Goal: Task Accomplishment & Management: Complete application form

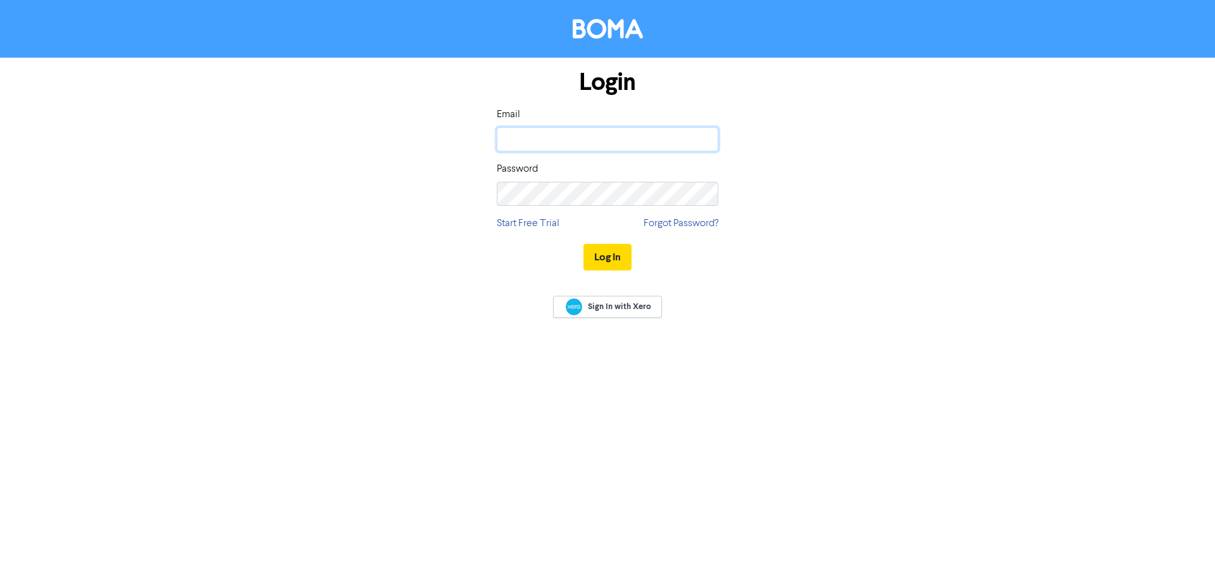
click at [576, 138] on input "email" at bounding box center [608, 139] width 222 height 24
type input "r"
type input "[PERSON_NAME][EMAIL_ADDRESS][DOMAIN_NAME]"
click at [583, 244] on button "Log In" at bounding box center [607, 257] width 48 height 27
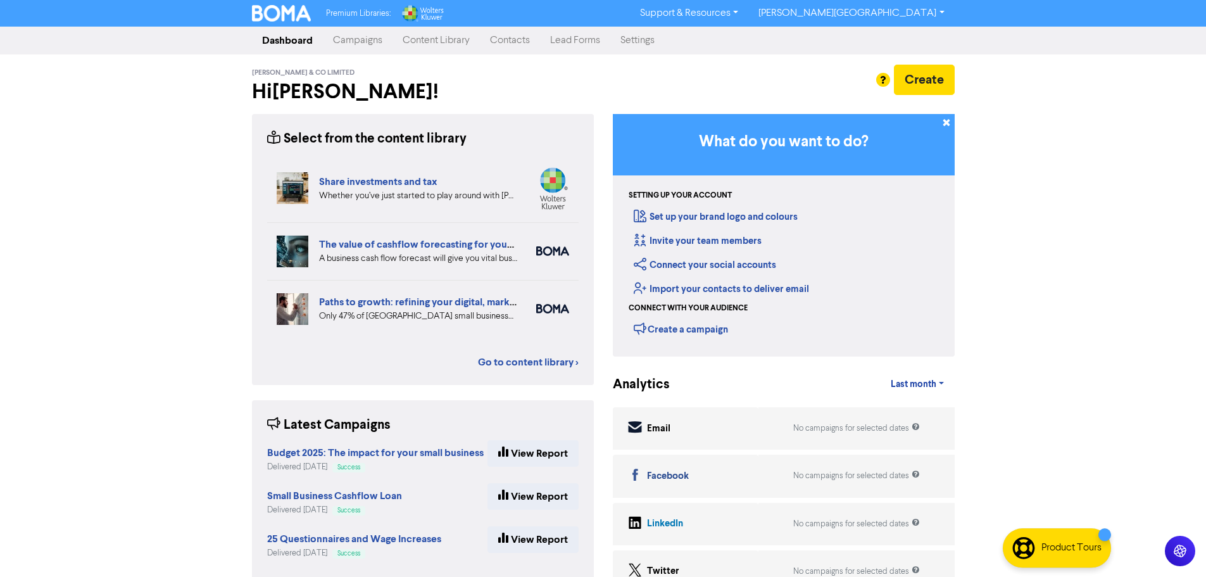
click at [530, 41] on link "Contacts" at bounding box center [510, 40] width 60 height 25
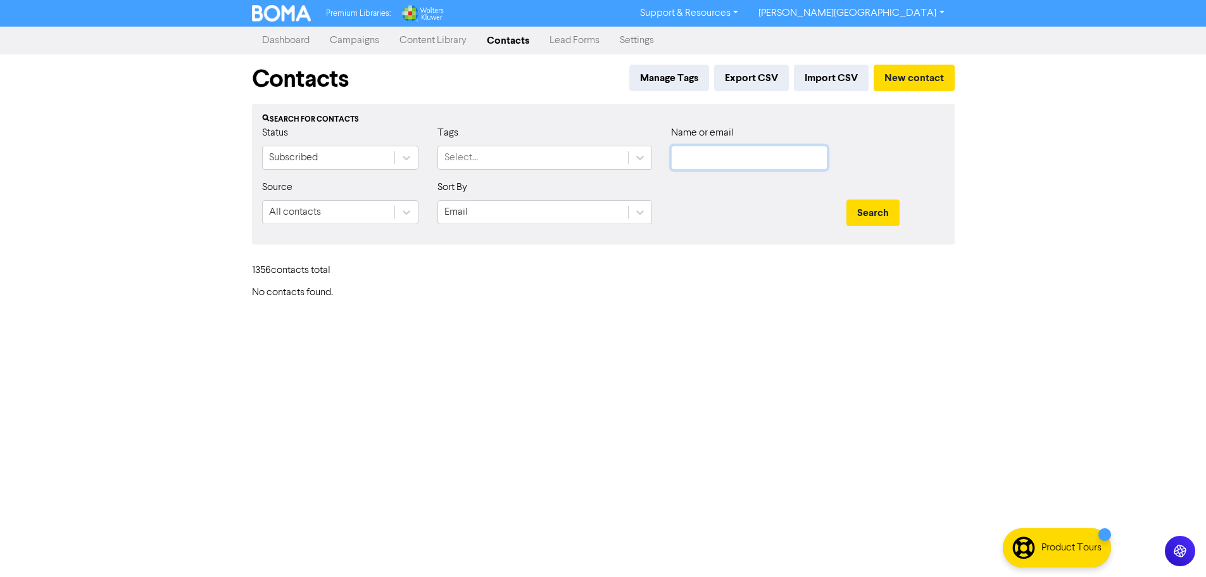
click at [726, 157] on input "text" at bounding box center [749, 158] width 156 height 24
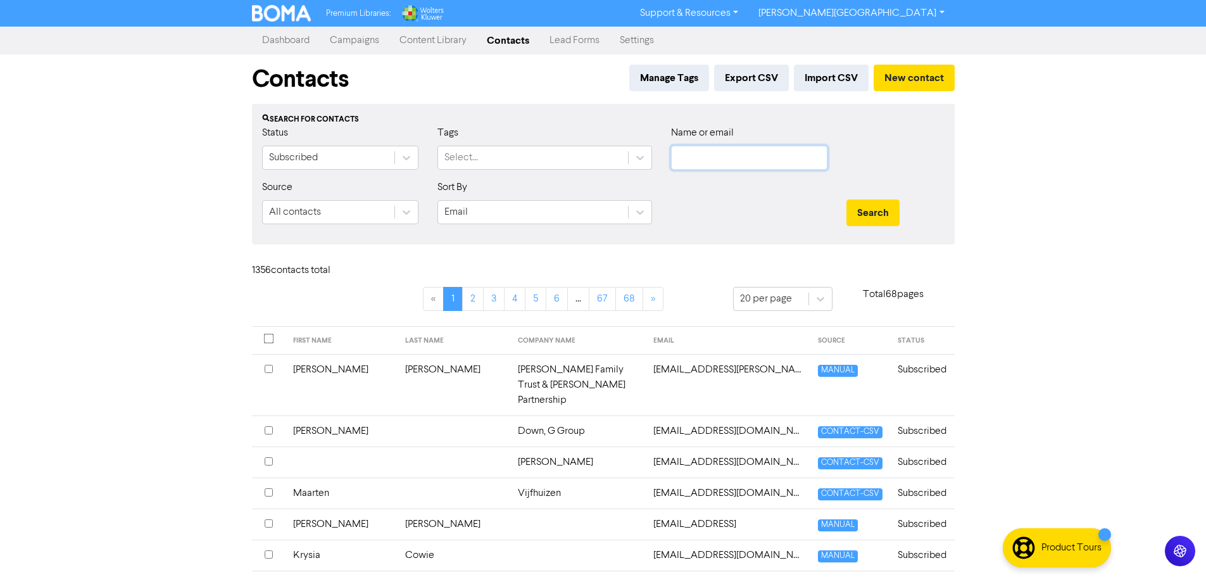
paste input "[PERSON_NAME][EMAIL_ADDRESS][PERSON_NAME][DOMAIN_NAME]"
type input "[PERSON_NAME][EMAIL_ADDRESS][PERSON_NAME][DOMAIN_NAME]"
click at [866, 215] on button "Search" at bounding box center [872, 212] width 53 height 27
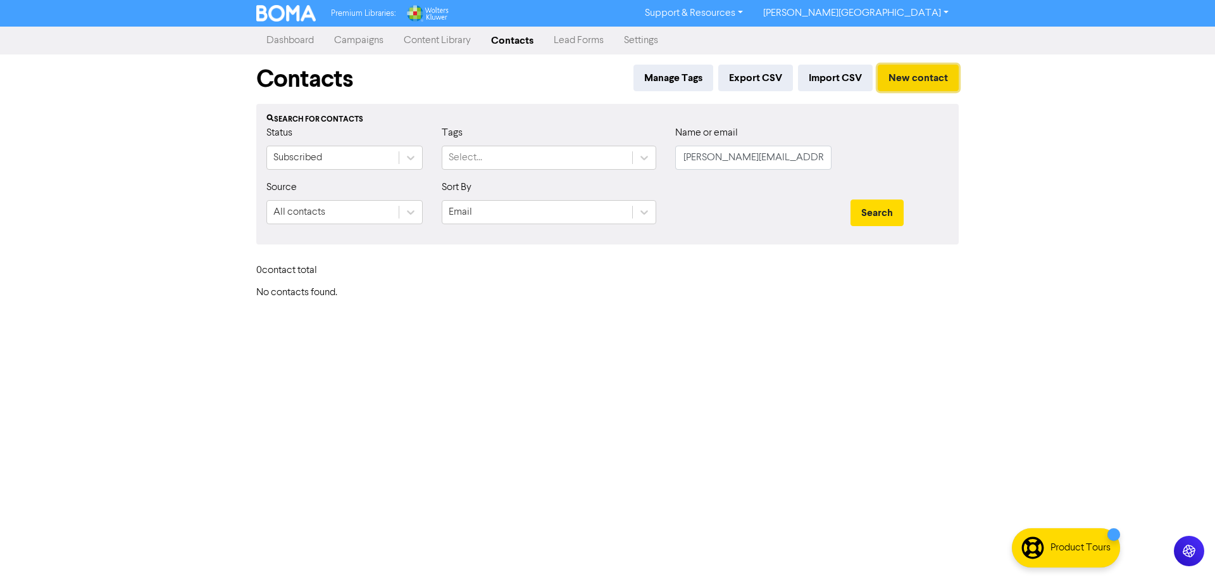
click at [908, 85] on button "New contact" at bounding box center [918, 78] width 81 height 27
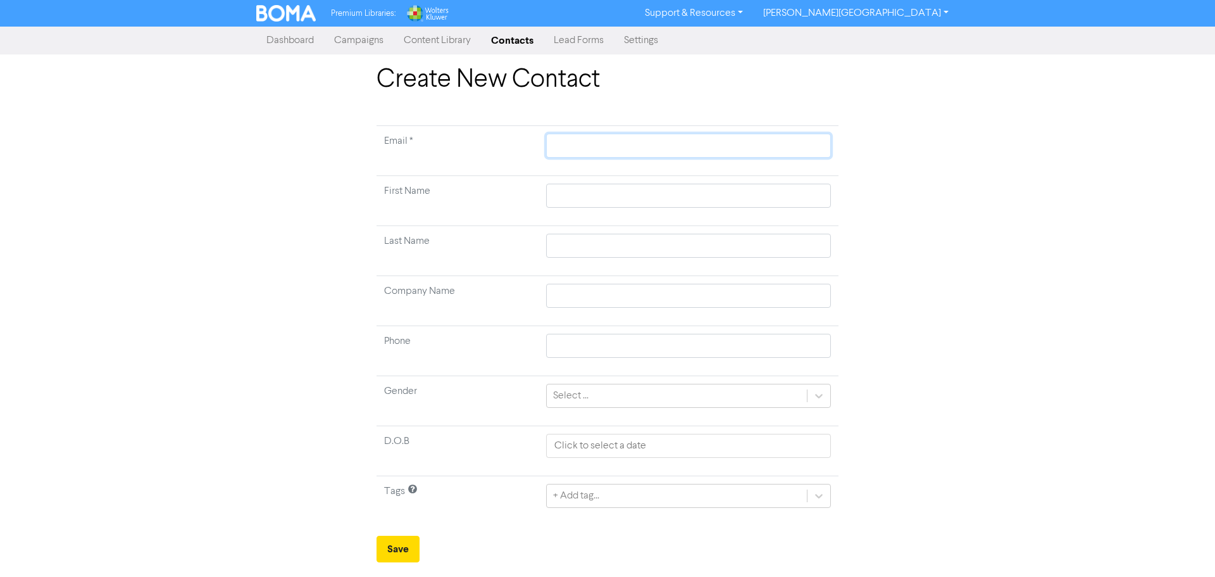
click at [716, 151] on input "text" at bounding box center [688, 146] width 285 height 24
paste input "[PERSON_NAME][EMAIL_ADDRESS][PERSON_NAME][DOMAIN_NAME]"
type input "[PERSON_NAME][EMAIL_ADDRESS][PERSON_NAME][DOMAIN_NAME]"
click at [662, 198] on input "text" at bounding box center [688, 196] width 285 height 24
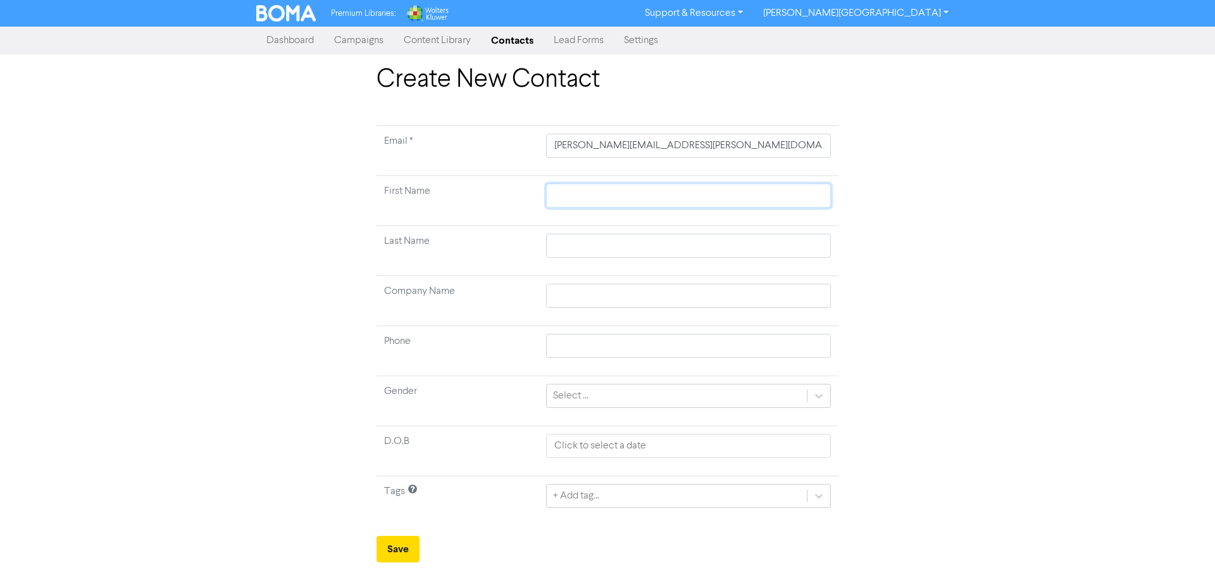
type input "T"
type input "To"
type input "[PERSON_NAME]"
click at [578, 249] on input "text" at bounding box center [688, 246] width 285 height 24
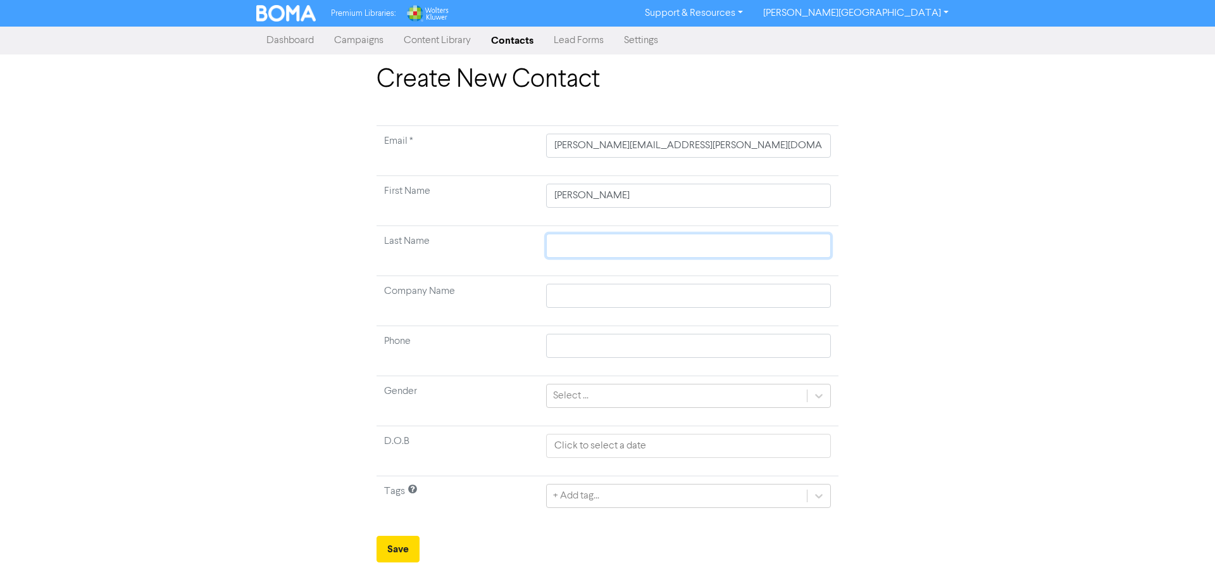
type input "S"
type input "Su"
type input "Sut"
type input "[PERSON_NAME]"
type input "Sutto"
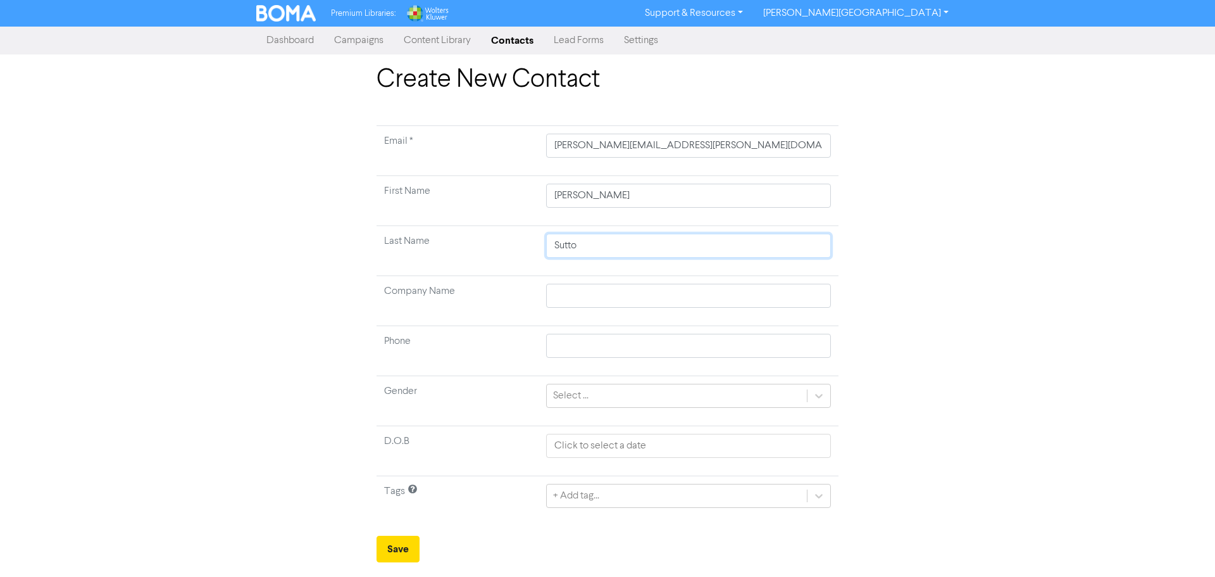
type input "[PERSON_NAME]"
click at [662, 498] on div "+ Add tag..." at bounding box center [688, 496] width 285 height 24
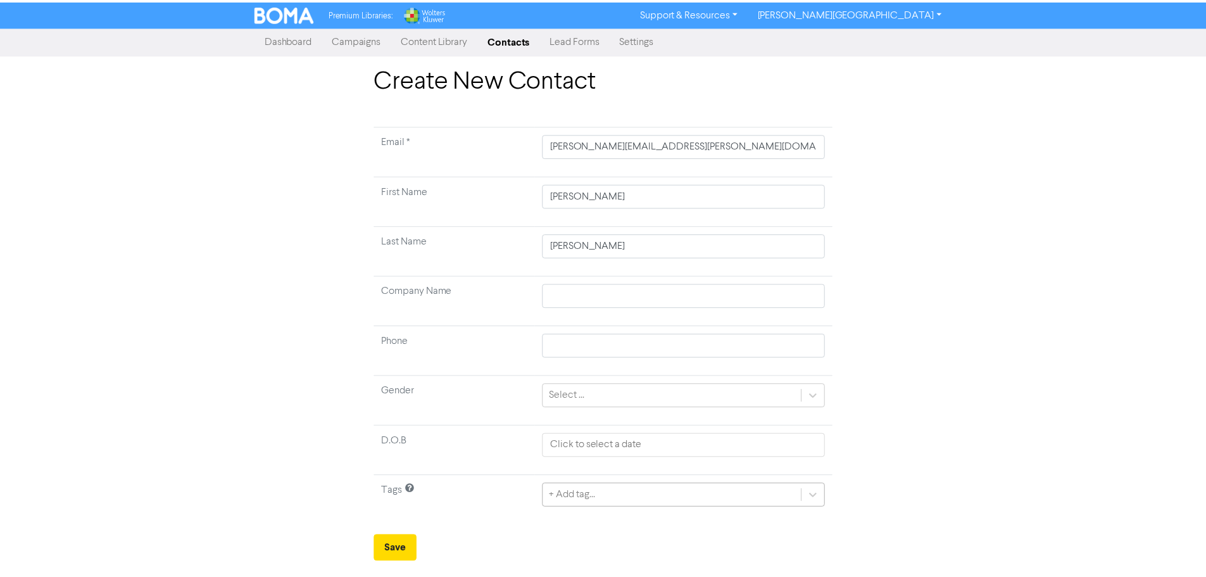
scroll to position [126, 0]
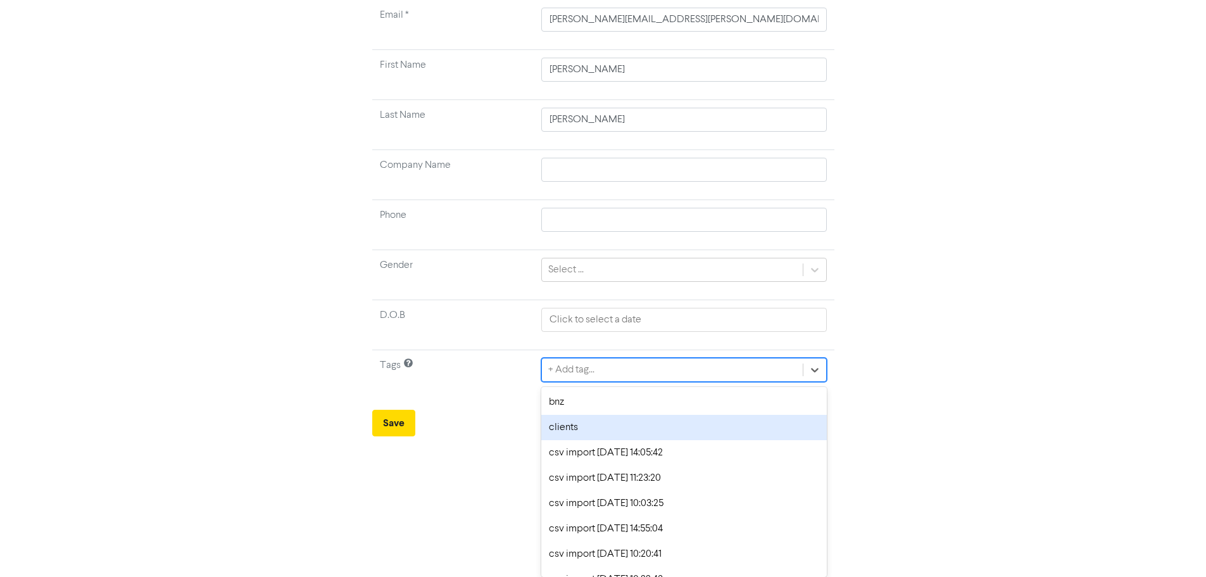
click at [663, 432] on div "clients" at bounding box center [683, 427] width 285 height 25
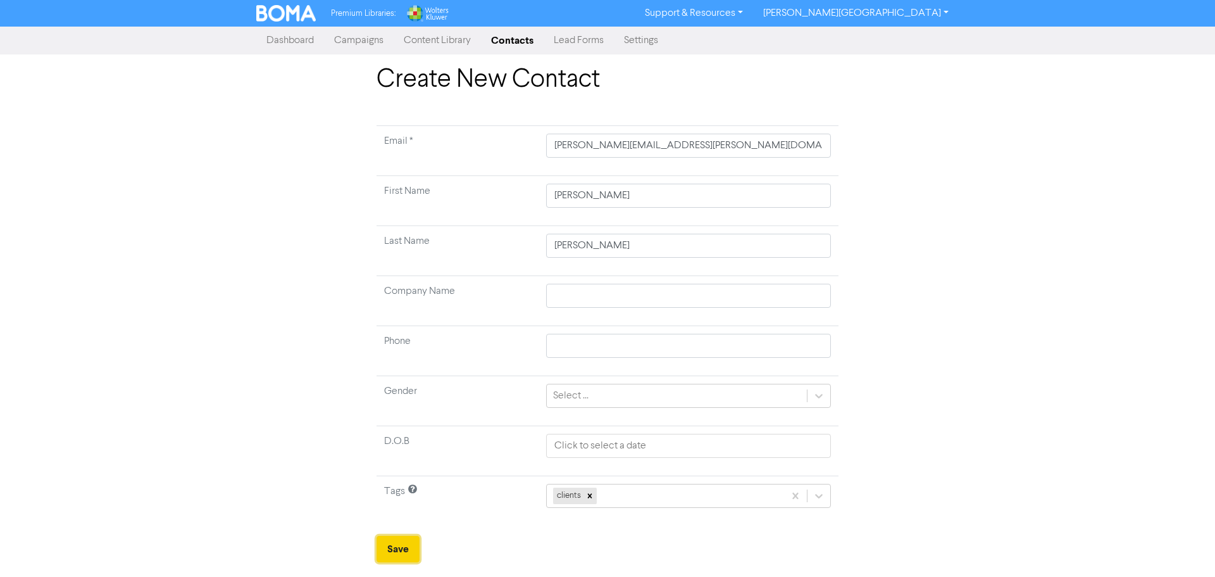
click at [410, 543] on button "Save" at bounding box center [398, 548] width 43 height 27
